Goal: Find specific page/section: Find specific page/section

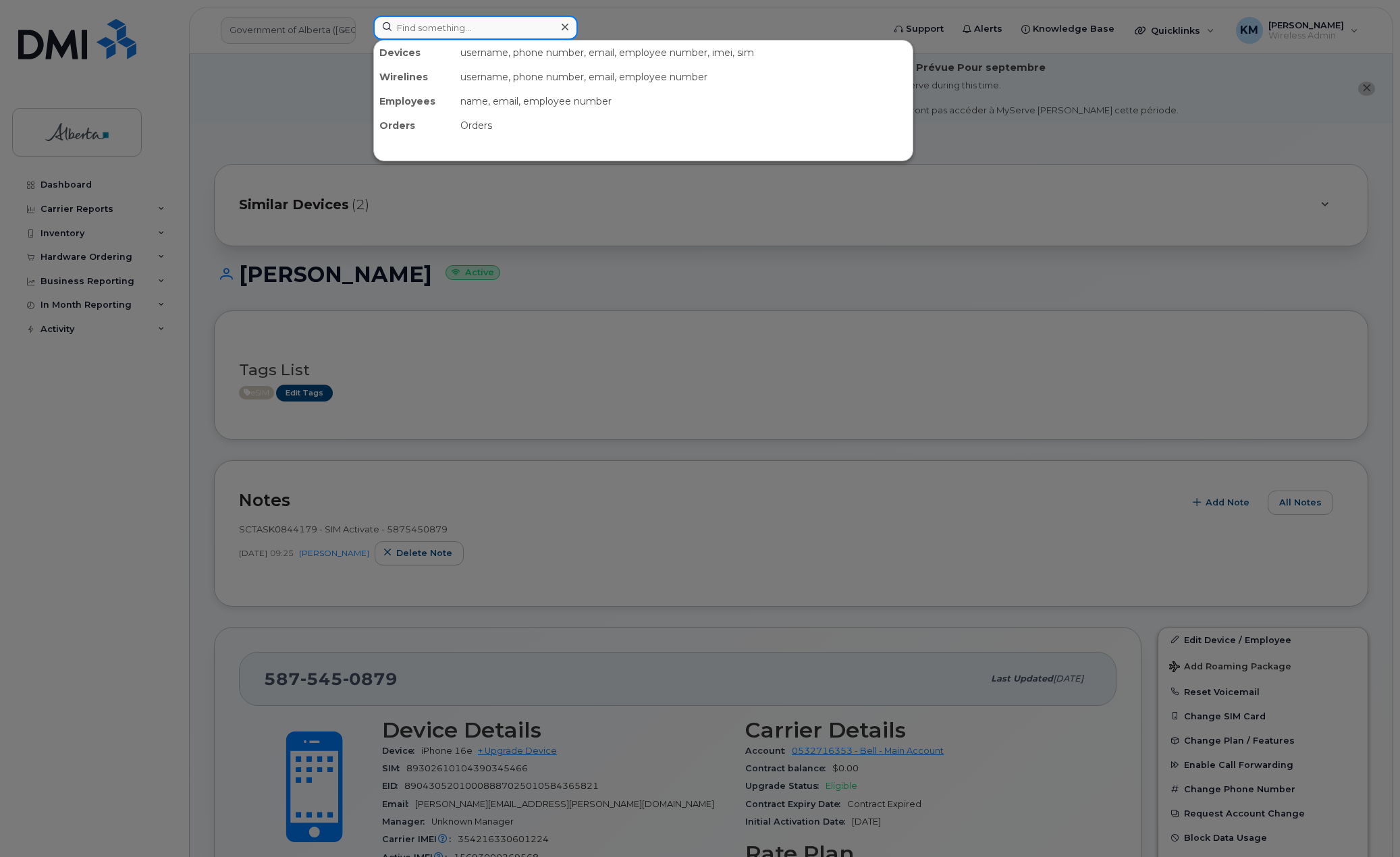
click at [434, 25] on input at bounding box center [476, 27] width 205 height 24
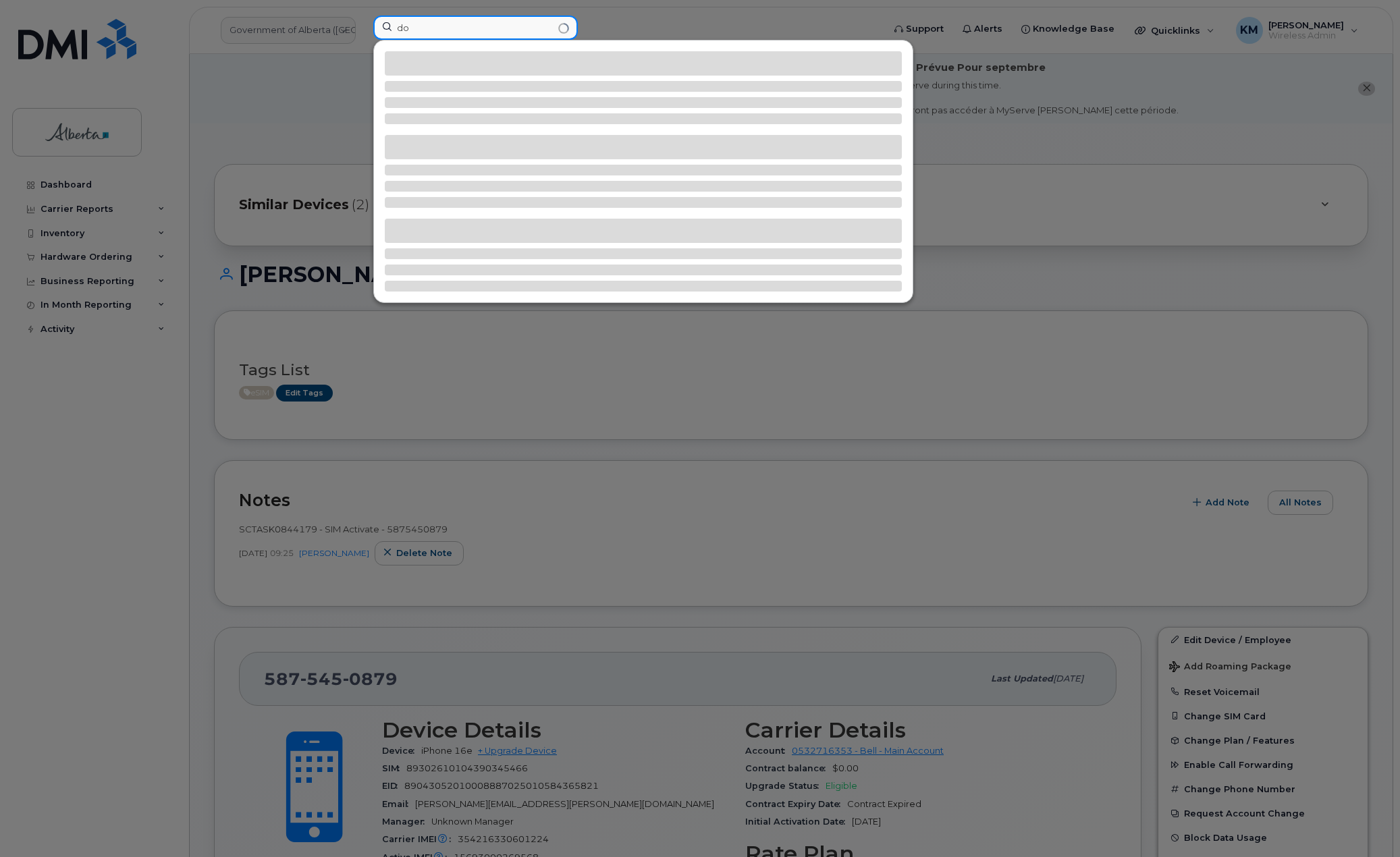
type input "d"
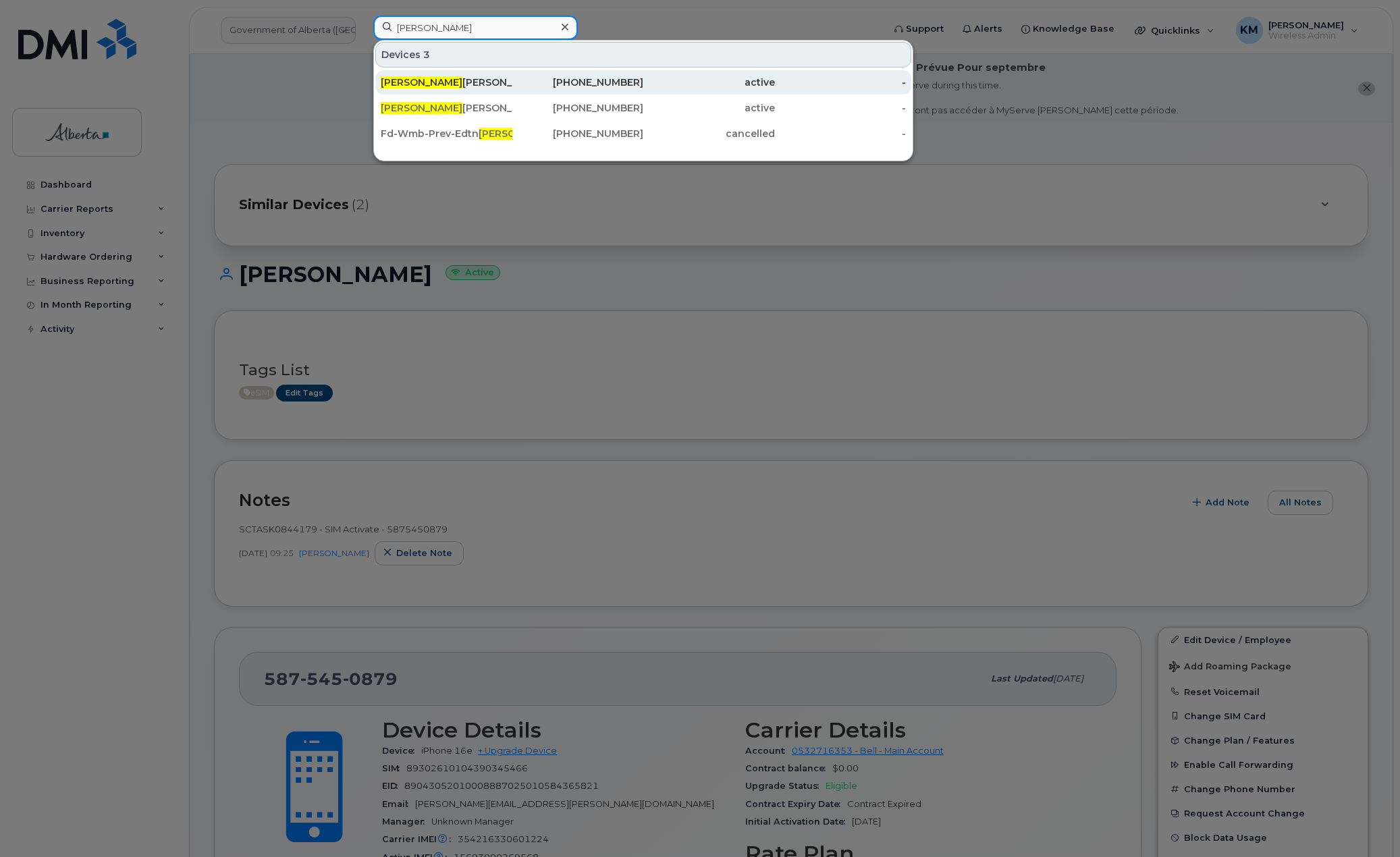
type input "[PERSON_NAME]"
click at [457, 81] on div "[PERSON_NAME] [PERSON_NAME]" at bounding box center [446, 82] width 131 height 13
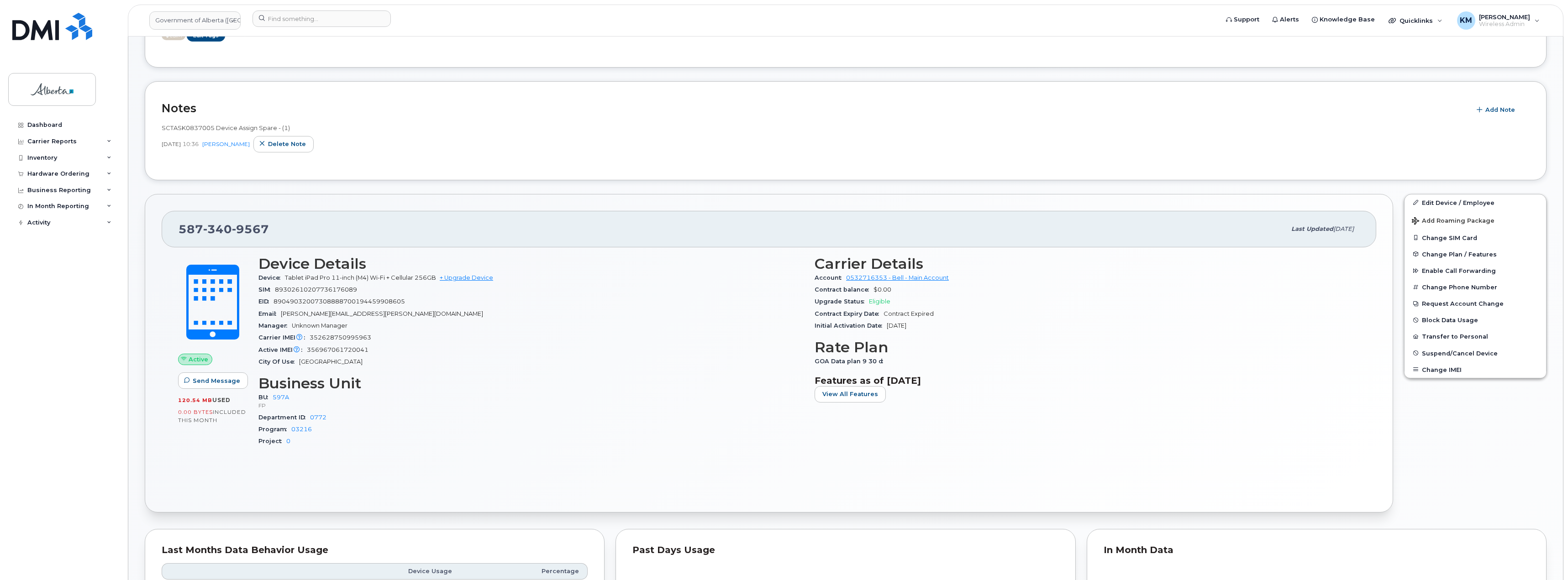
scroll to position [229, 0]
drag, startPoint x: 214, startPoint y: 132, endPoint x: 161, endPoint y: 132, distance: 53.0
click at [161, 132] on div "Notes Add Note SCTASK0837005 Device Assign Spare - (1) [DATE] 10:36 [PERSON_NAM…" at bounding box center [846, 132] width 1402 height 99
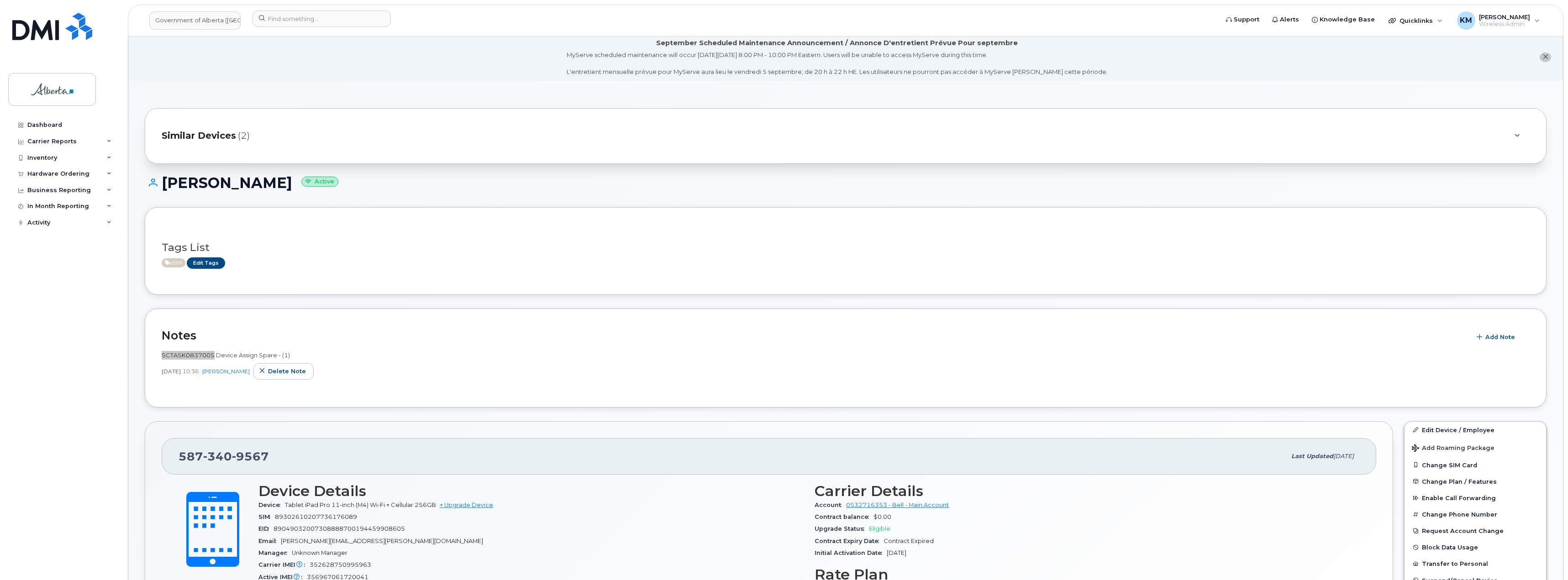
scroll to position [0, 0]
